Goal: Transaction & Acquisition: Purchase product/service

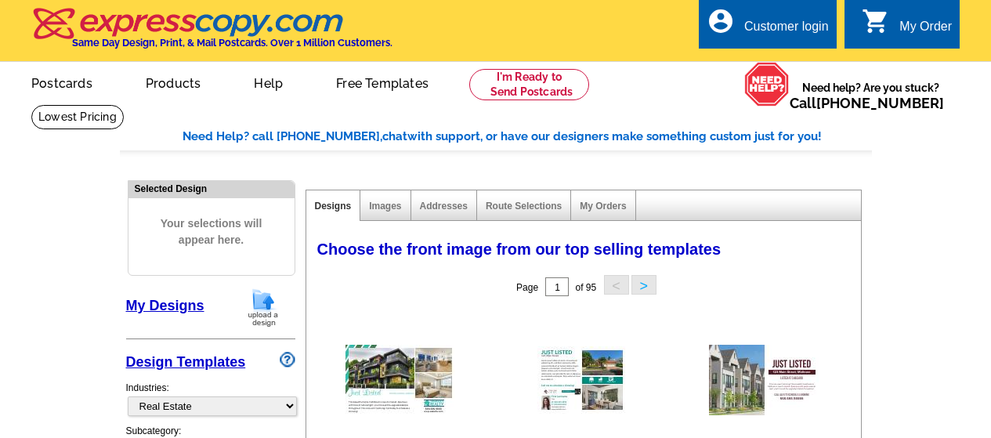
select select "785"
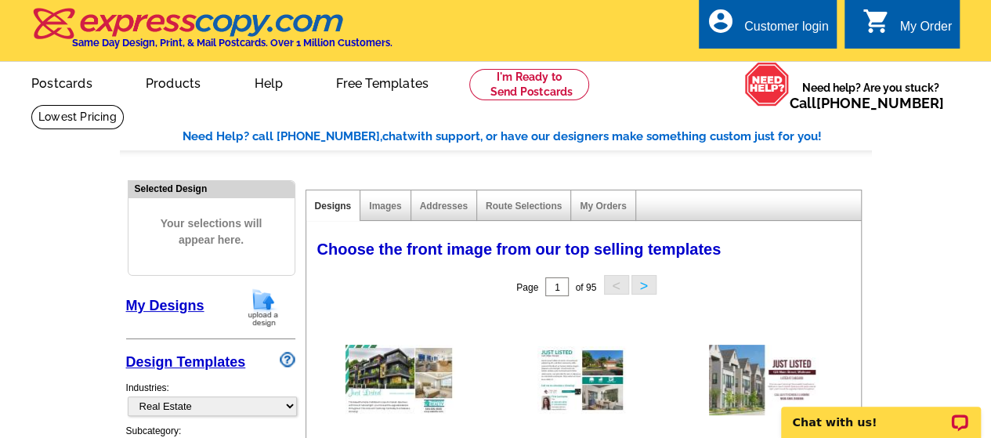
click at [927, 26] on div "My Order" at bounding box center [925, 31] width 52 height 22
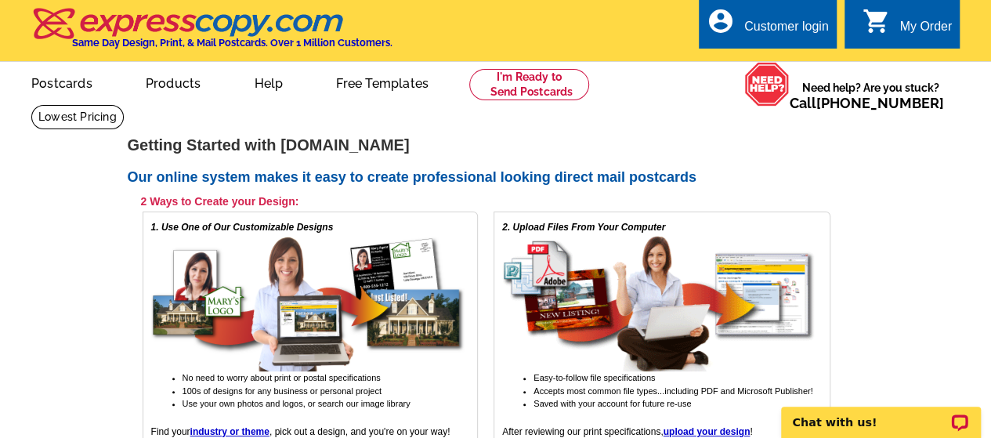
click at [759, 27] on div "Customer login" at bounding box center [786, 31] width 85 height 22
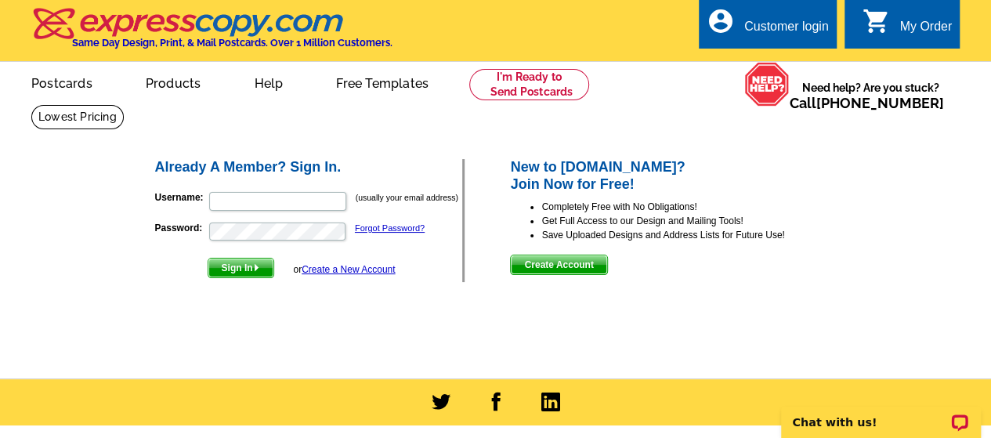
type input "jeremydsteiner@yahoo.com"
click at [248, 261] on span "Sign In" at bounding box center [240, 267] width 65 height 19
